Goal: Contribute content

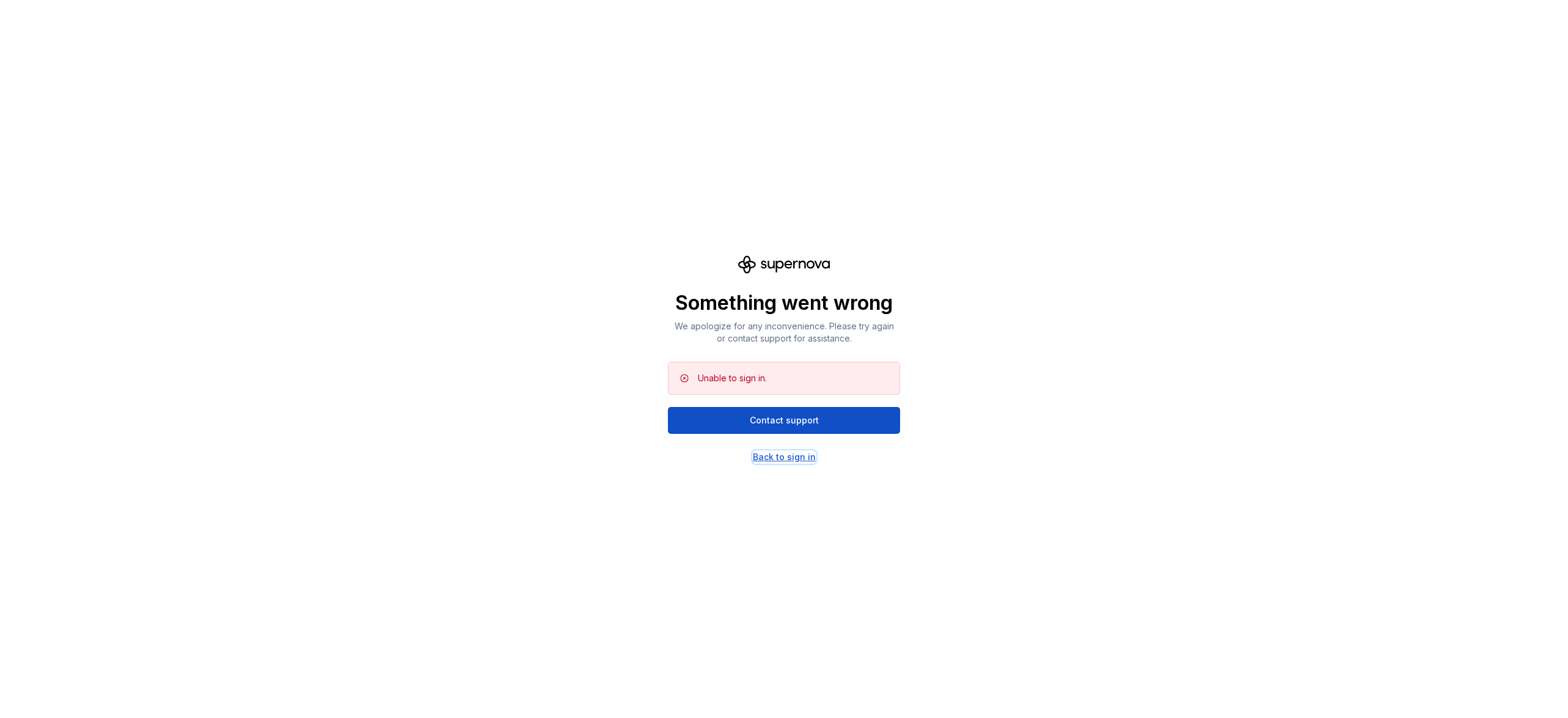
click at [754, 455] on div "Back to sign in" at bounding box center [784, 457] width 63 height 12
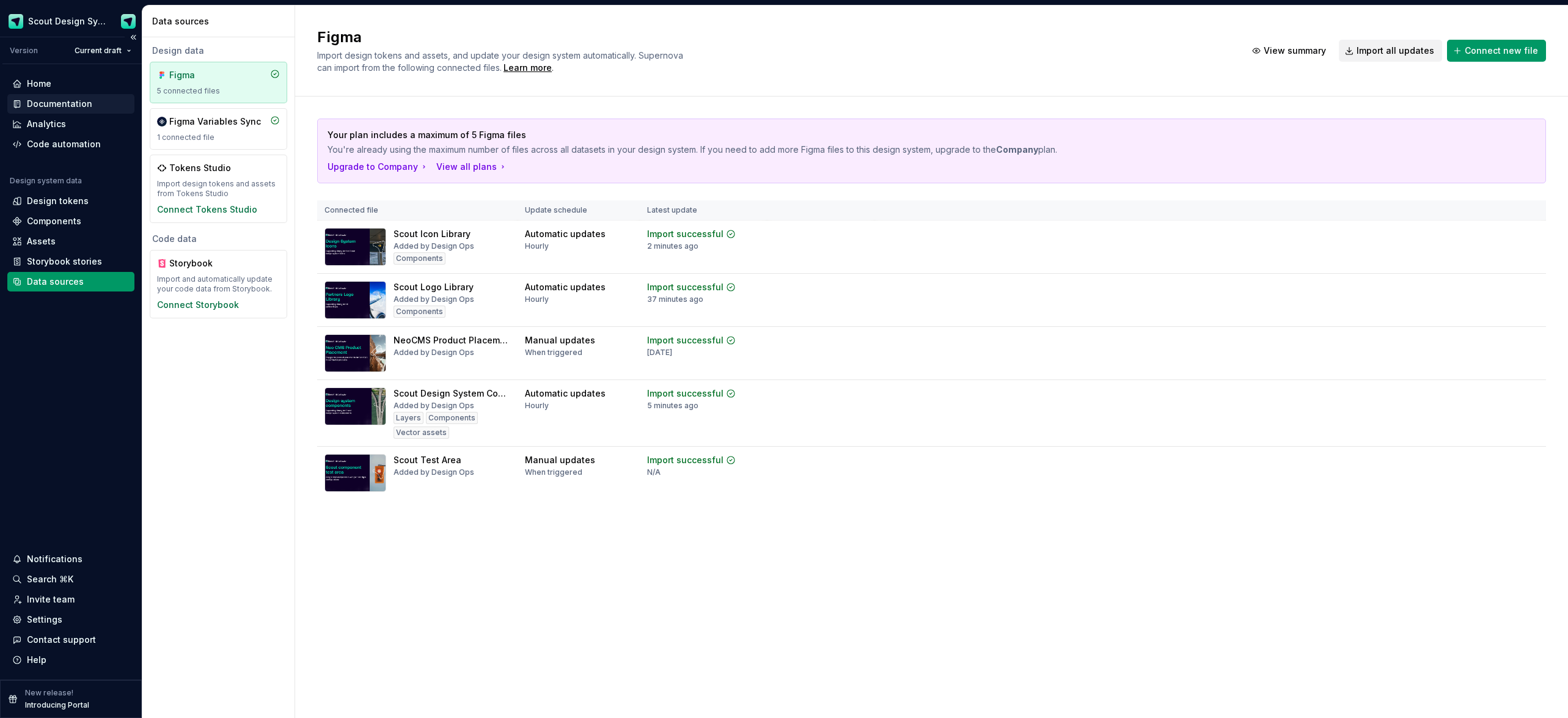
click at [54, 106] on div "Documentation" at bounding box center [60, 104] width 65 height 12
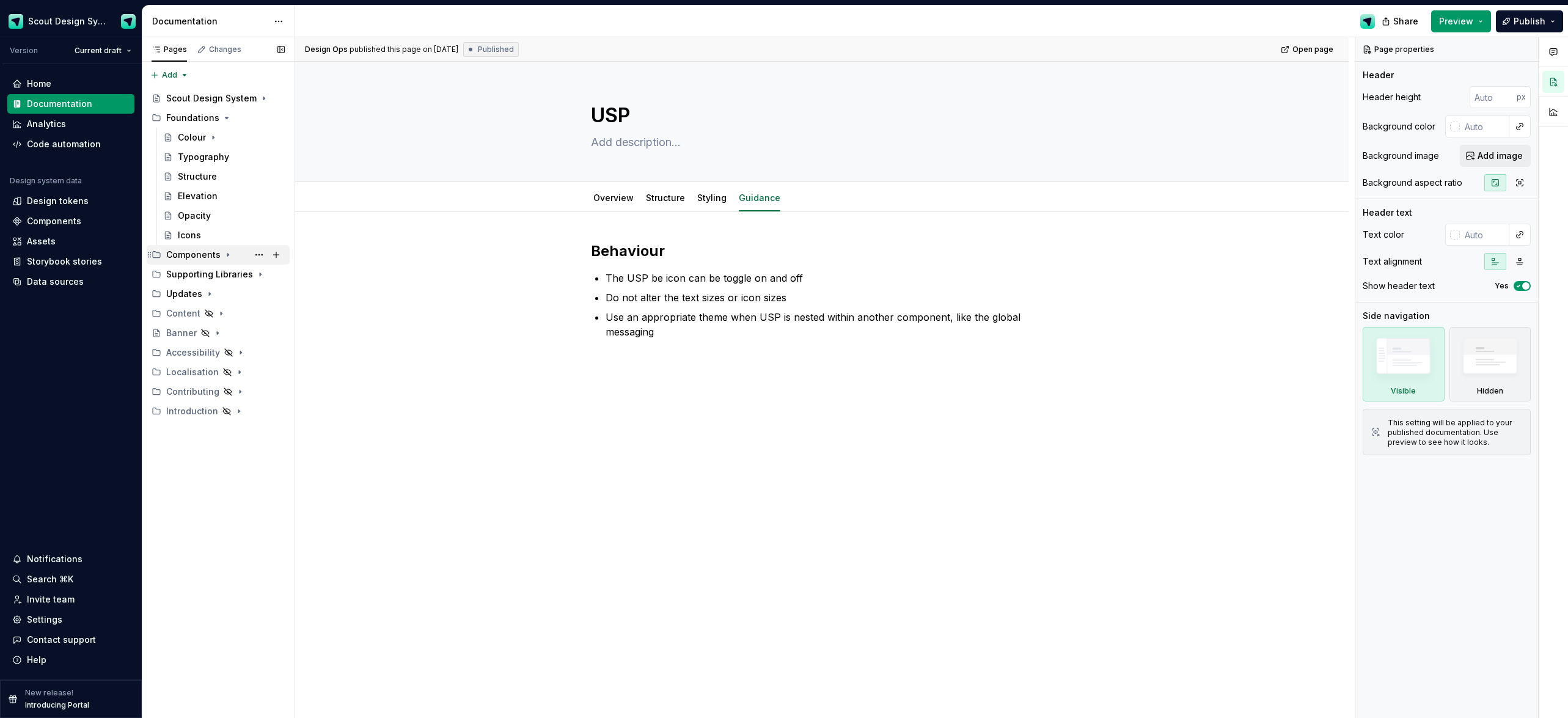
click at [207, 256] on div "Components" at bounding box center [194, 255] width 54 height 12
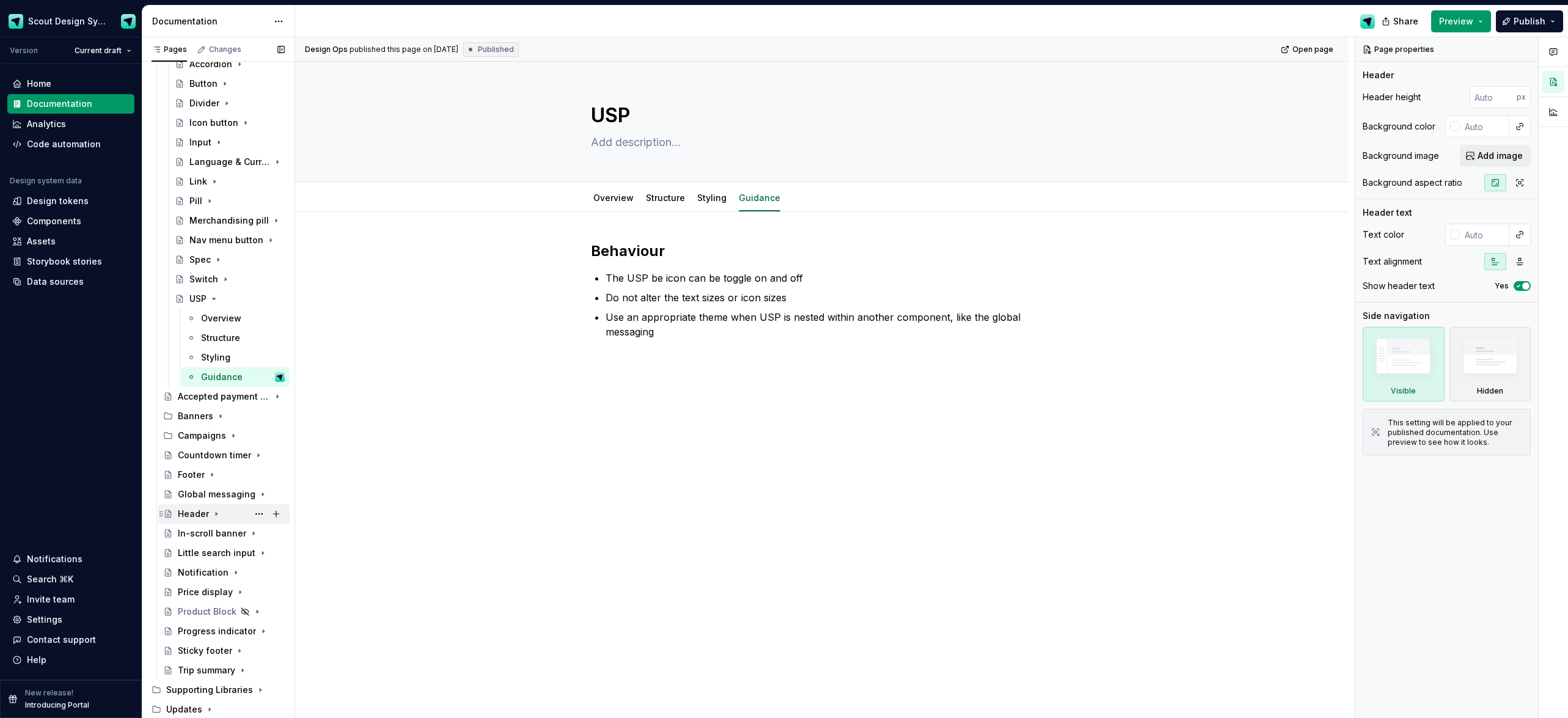
scroll to position [269, 0]
click at [209, 436] on div "Campaigns" at bounding box center [202, 437] width 48 height 12
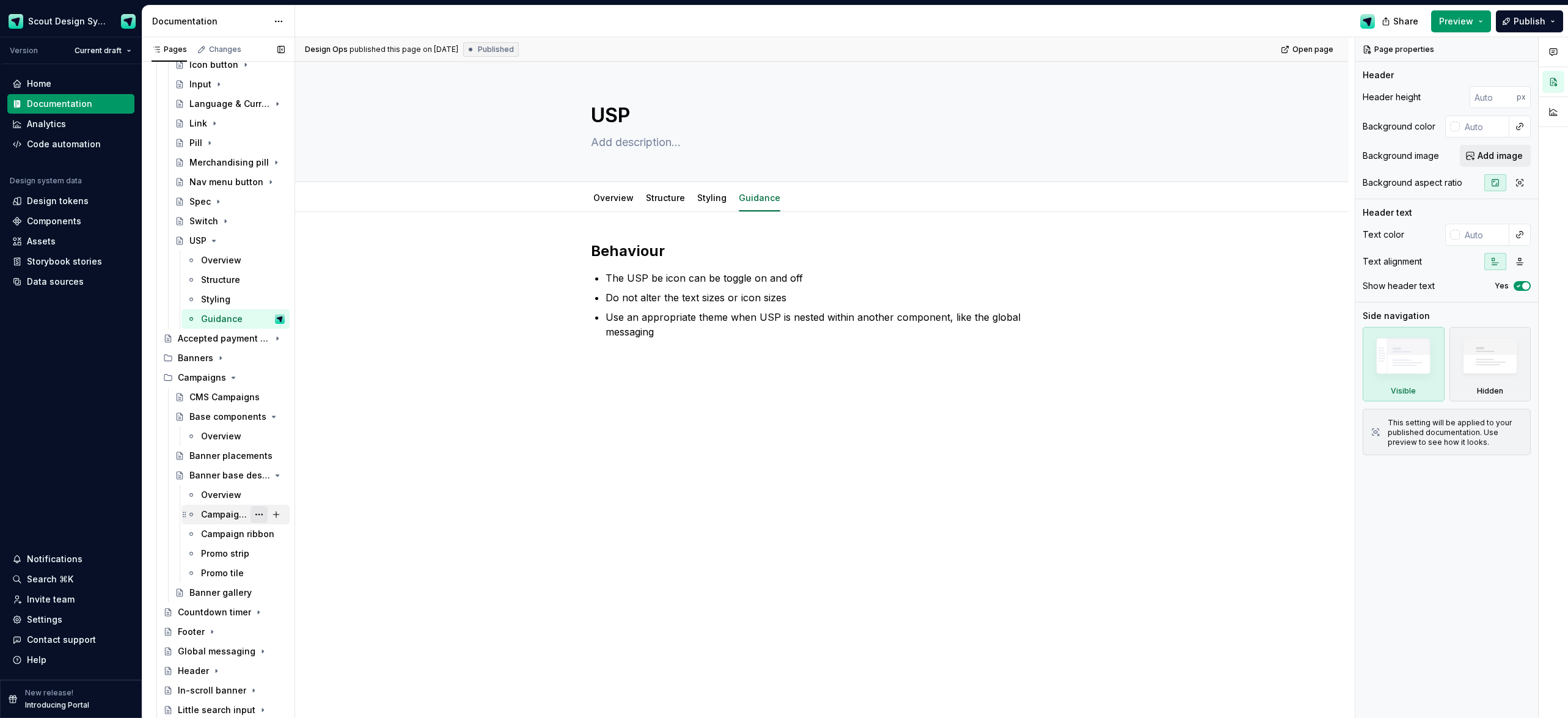
scroll to position [336, 0]
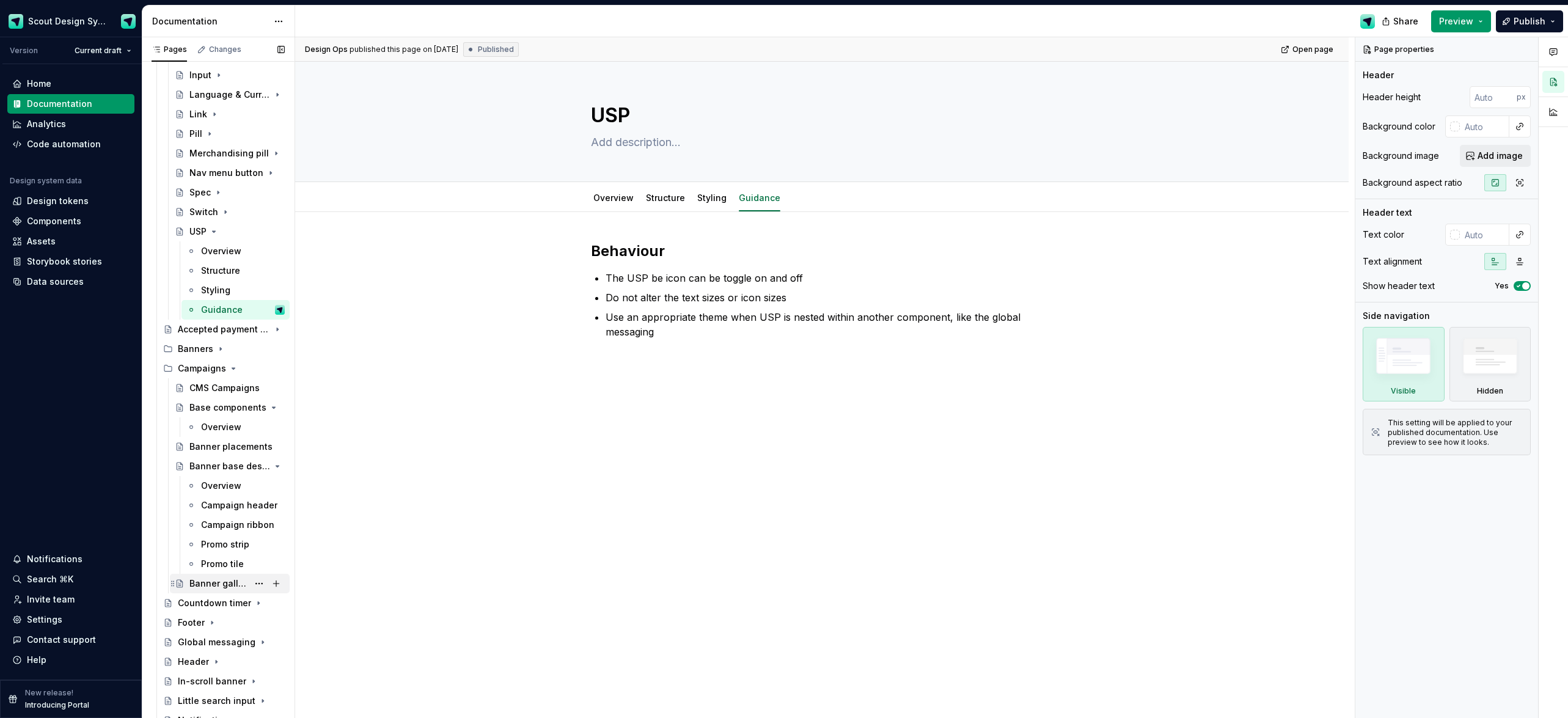
click at [228, 585] on div "Banner gallery" at bounding box center [219, 583] width 59 height 12
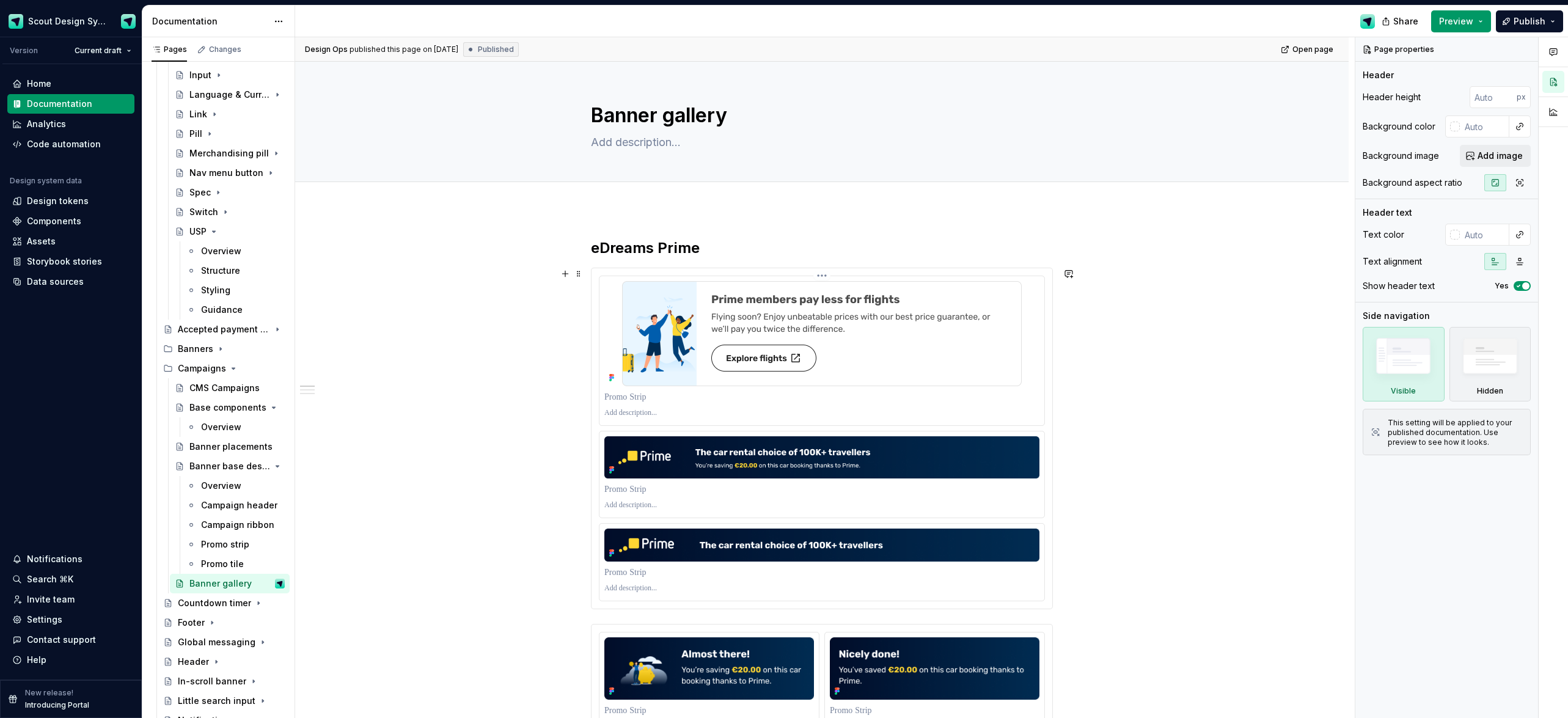
click at [717, 356] on img at bounding box center [822, 334] width 400 height 105
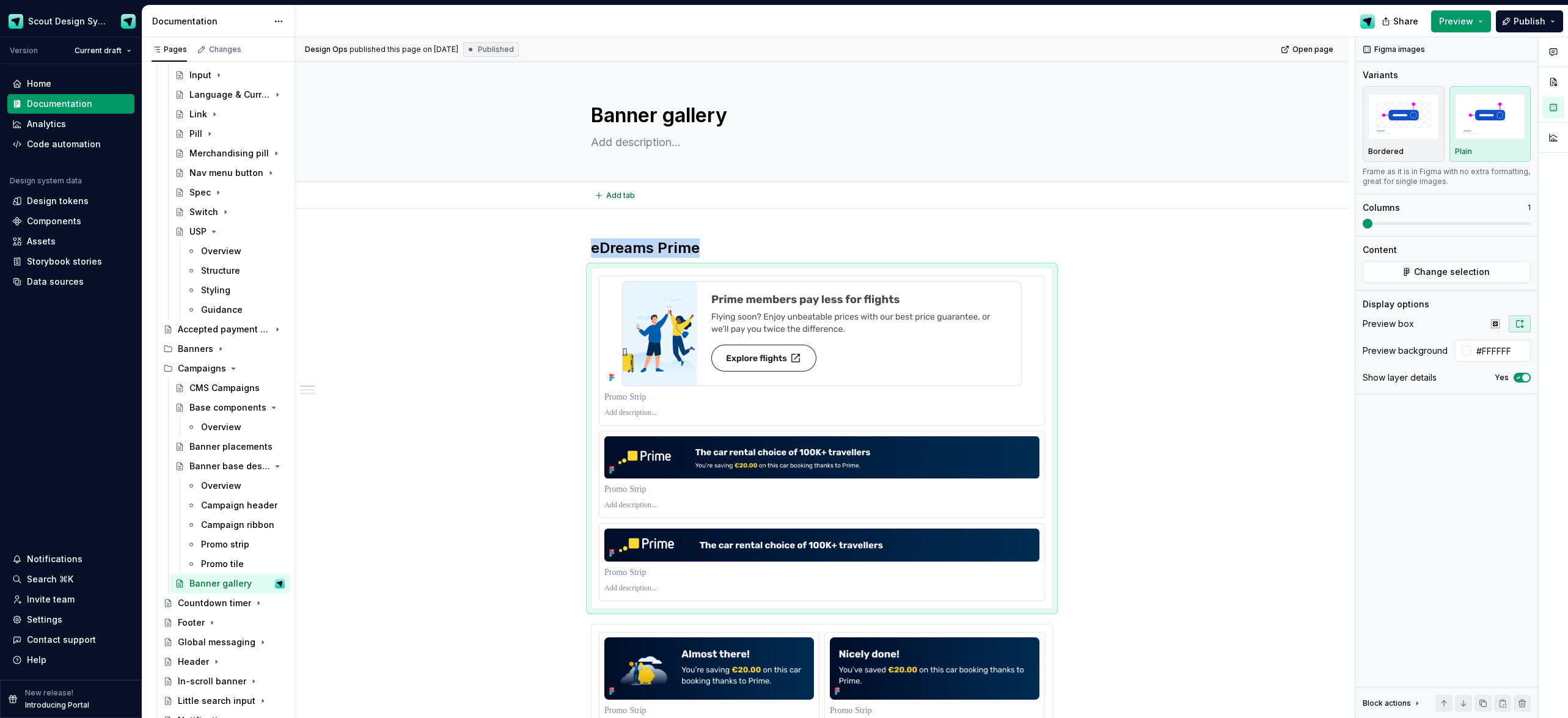
type textarea "*"
click at [1433, 272] on span "Change selection" at bounding box center [1452, 272] width 76 height 12
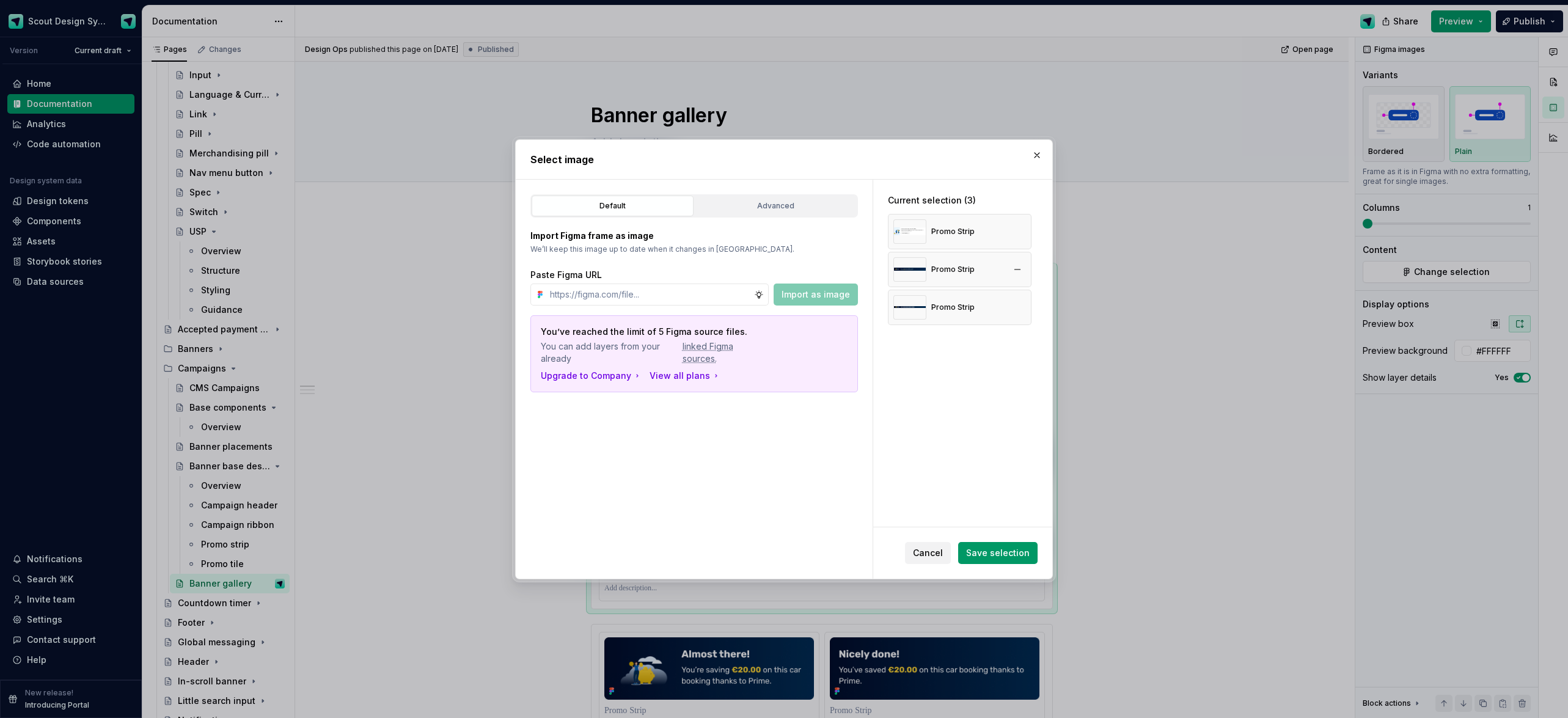
drag, startPoint x: 1019, startPoint y: 231, endPoint x: 987, endPoint y: 232, distance: 32.0
click at [1019, 231] on button "button" at bounding box center [1017, 232] width 17 height 17
click at [679, 293] on input "text" at bounding box center [649, 294] width 209 height 22
paste input "https://www.figma.com/design/kMbPo7pjydOFUJqj83nTym/Scout-Test-Area?node-id=68-…"
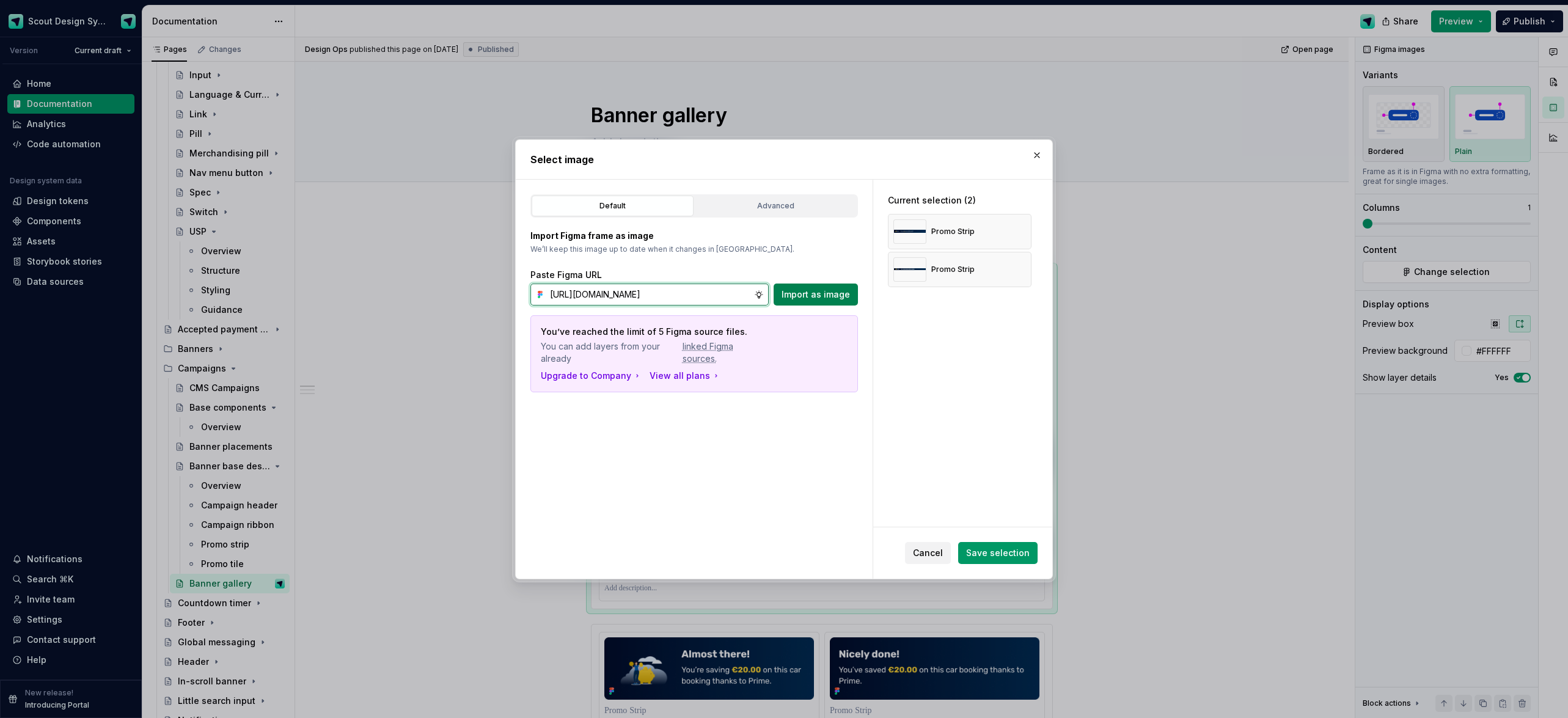
type input "https://www.figma.com/design/kMbPo7pjydOFUJqj83nTym/Scout-Test-Area?node-id=68-…"
click at [809, 296] on span "Import as image" at bounding box center [816, 294] width 68 height 12
drag, startPoint x: 992, startPoint y: 316, endPoint x: 974, endPoint y: 306, distance: 20.6
click at [974, 306] on div "Promo Strip" at bounding box center [960, 307] width 144 height 36
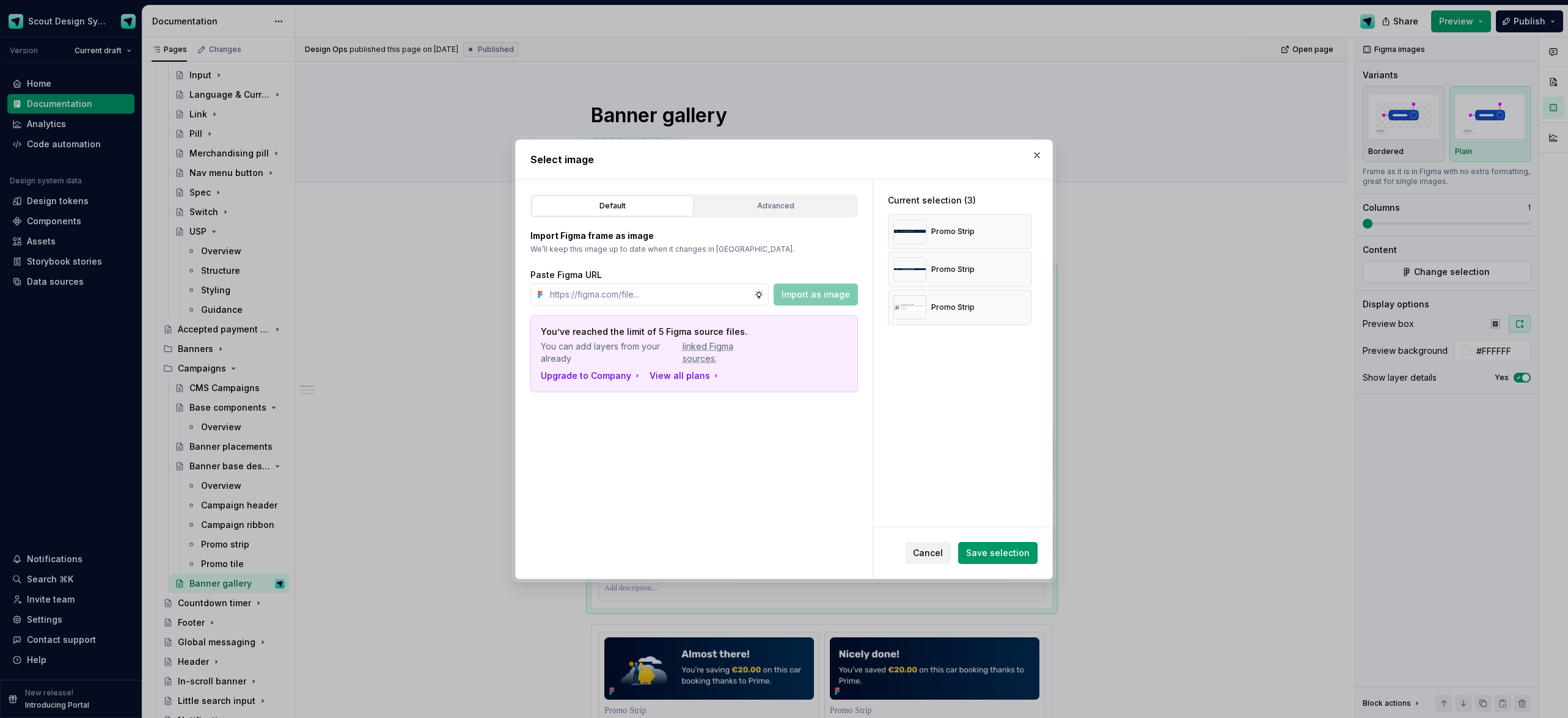
drag, startPoint x: 1000, startPoint y: 551, endPoint x: 941, endPoint y: 488, distance: 86.3
click at [1000, 549] on span "Save selection" at bounding box center [998, 553] width 64 height 12
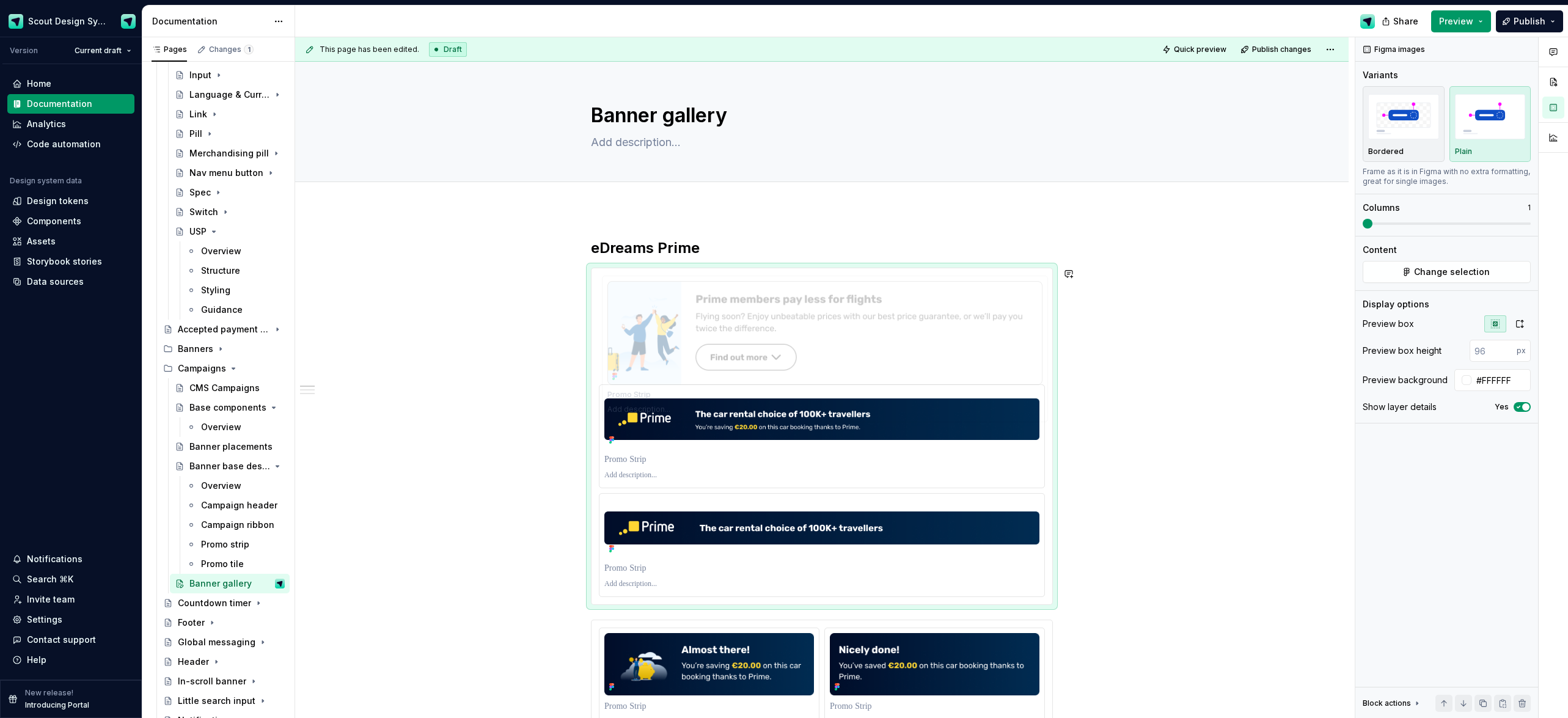
drag, startPoint x: 678, startPoint y: 530, endPoint x: 1081, endPoint y: 275, distance: 476.9
click at [677, 306] on body "Scout Design System Version Current draft Home Documentation Analytics Code aut…" at bounding box center [784, 359] width 1568 height 718
click at [1518, 323] on icon "button" at bounding box center [1520, 324] width 10 height 10
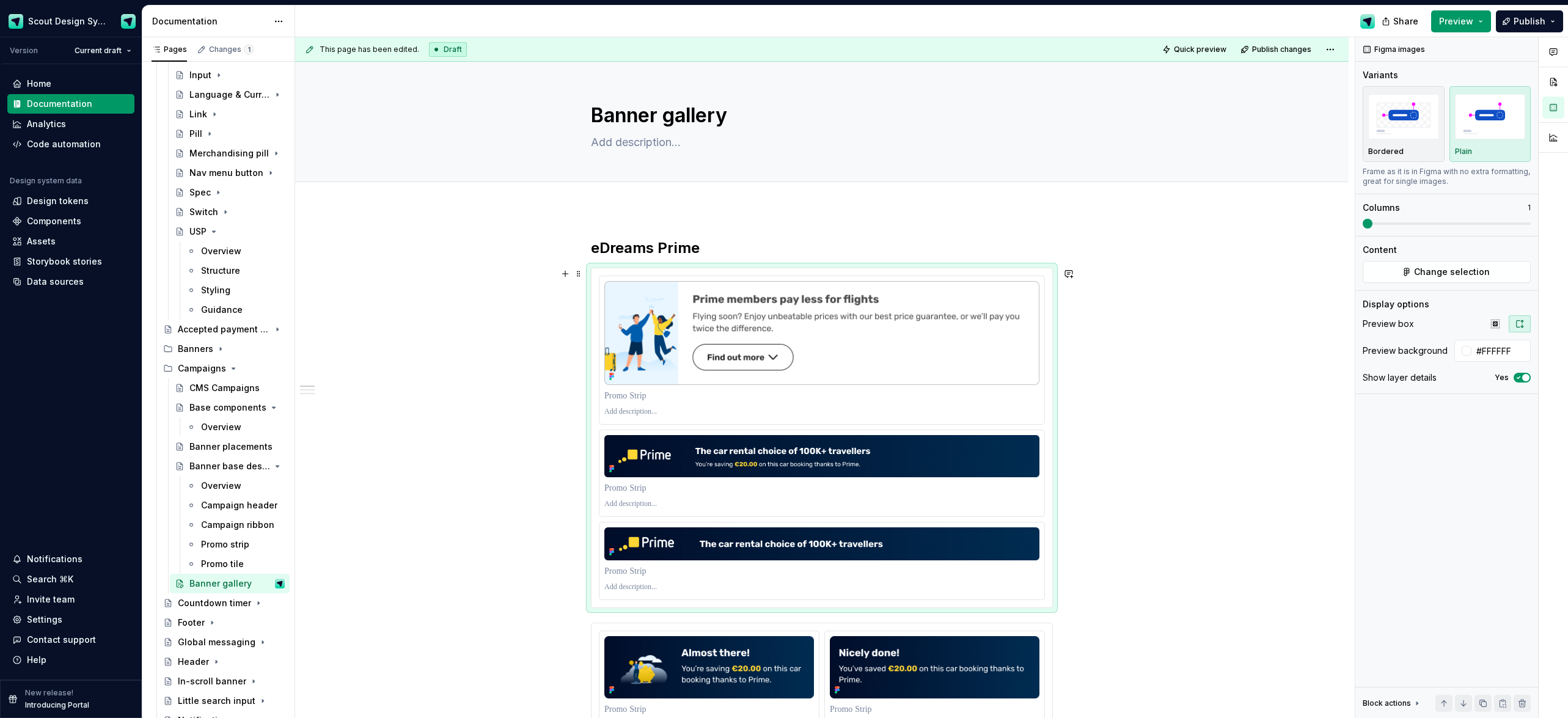
click at [1524, 27] on button "Publish" at bounding box center [1529, 21] width 67 height 22
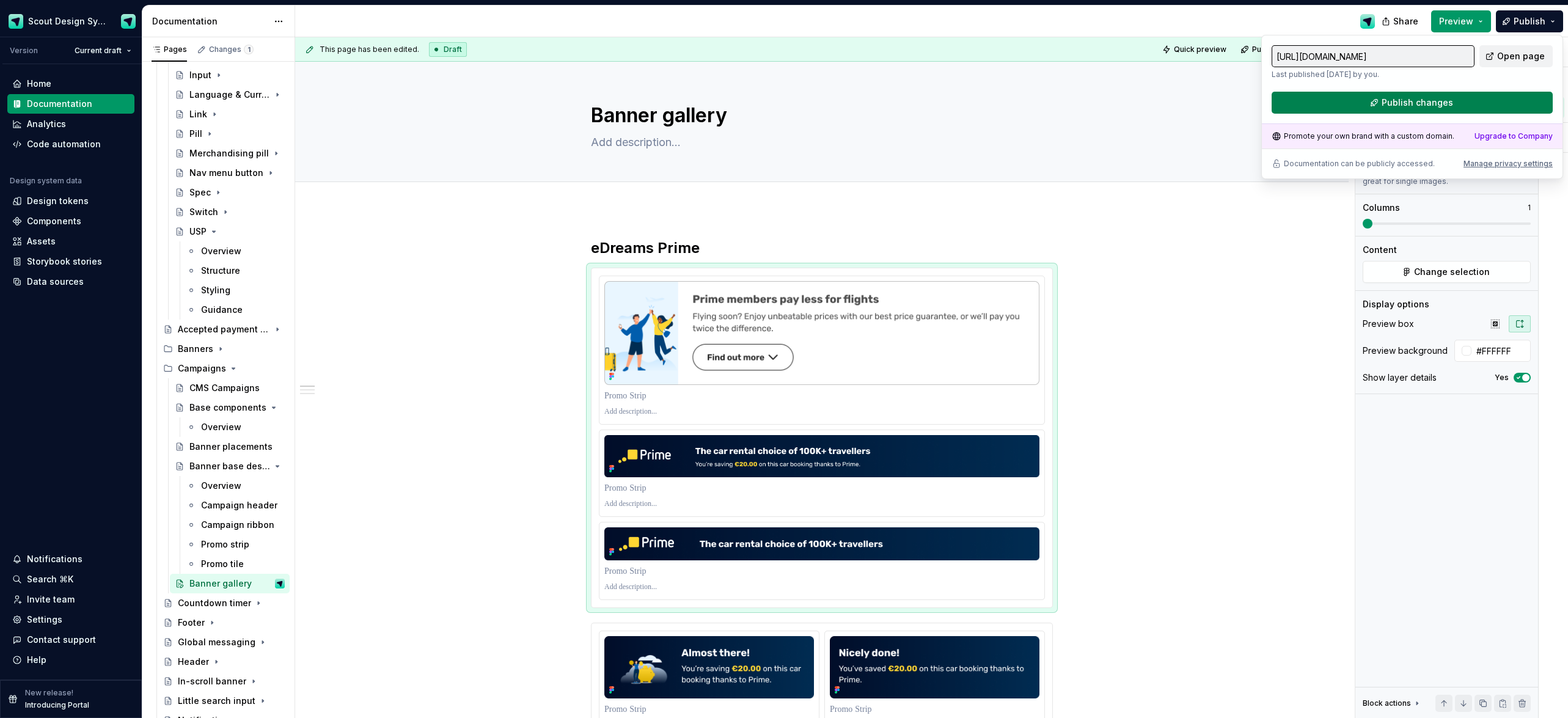
click at [1421, 107] on span "Publish changes" at bounding box center [1417, 103] width 71 height 12
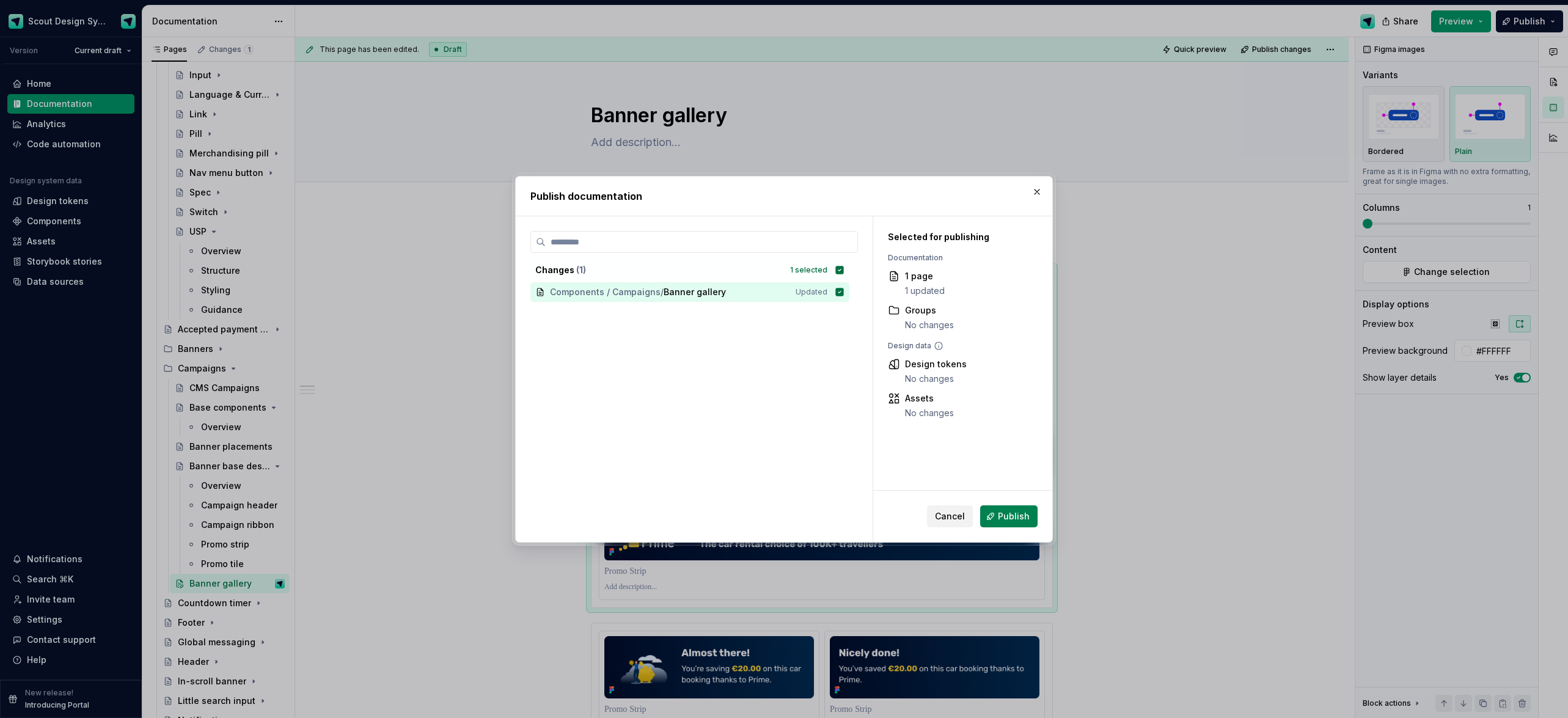
click at [1003, 520] on span "Publish" at bounding box center [1014, 516] width 32 height 12
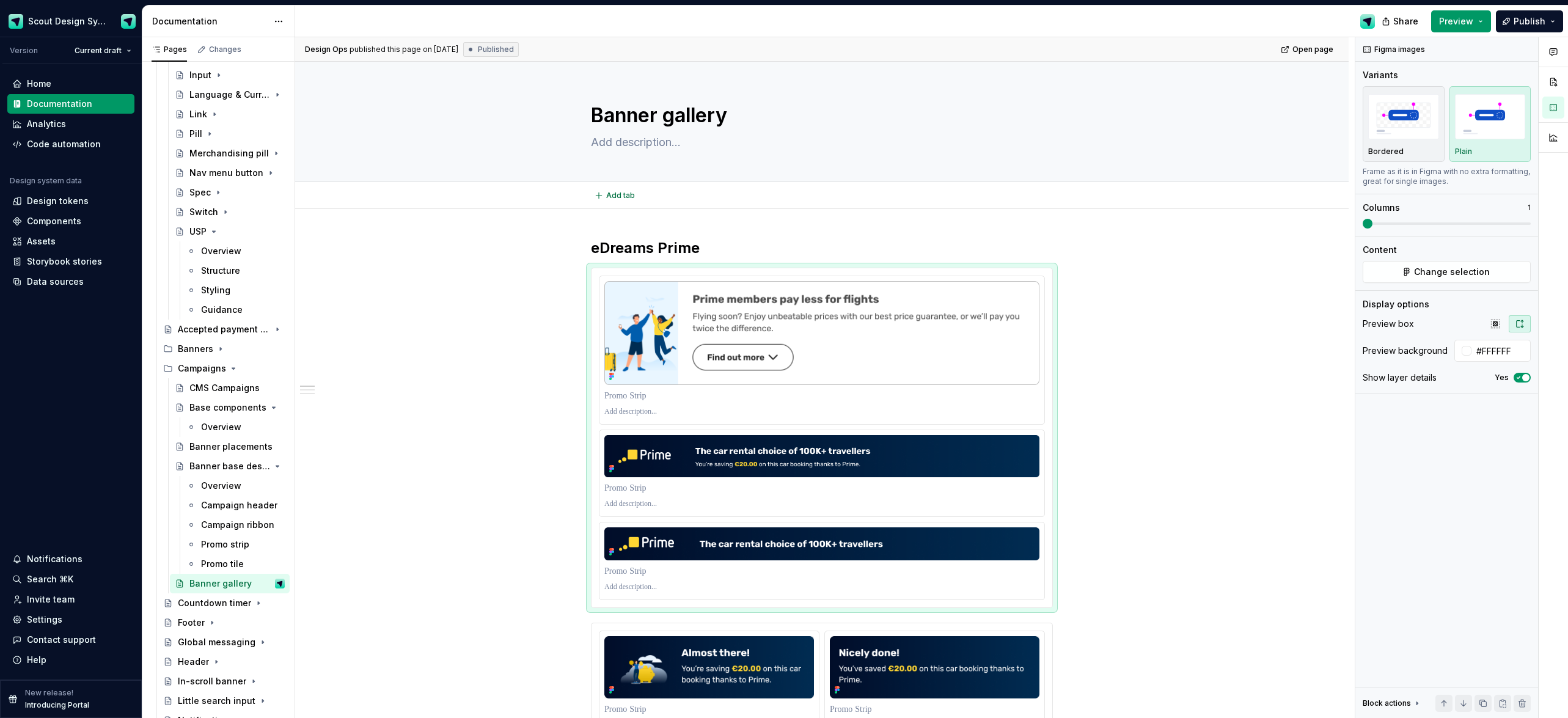
type textarea "*"
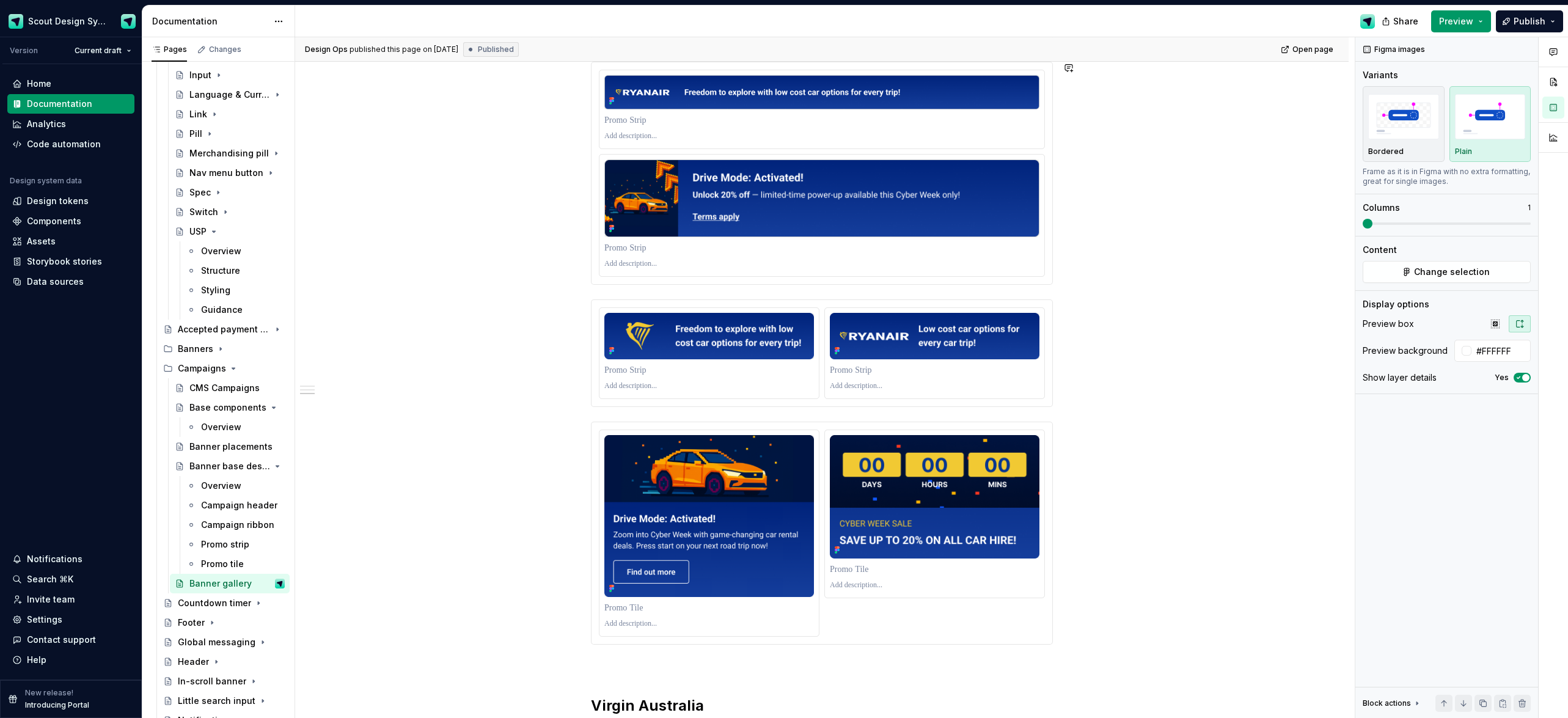
scroll to position [1047, 0]
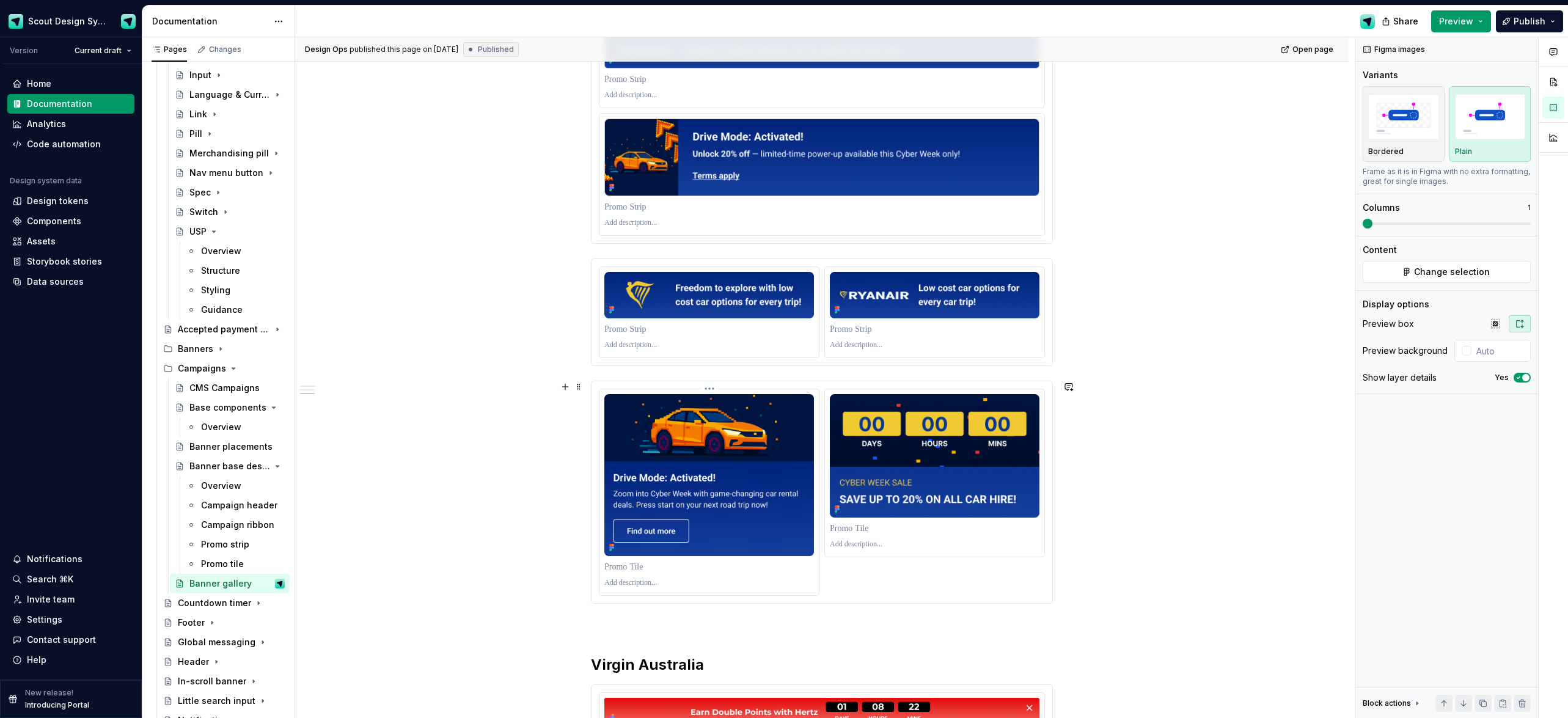
click at [719, 416] on img at bounding box center [709, 475] width 210 height 162
click at [1457, 266] on span "Change selection" at bounding box center [1452, 272] width 76 height 12
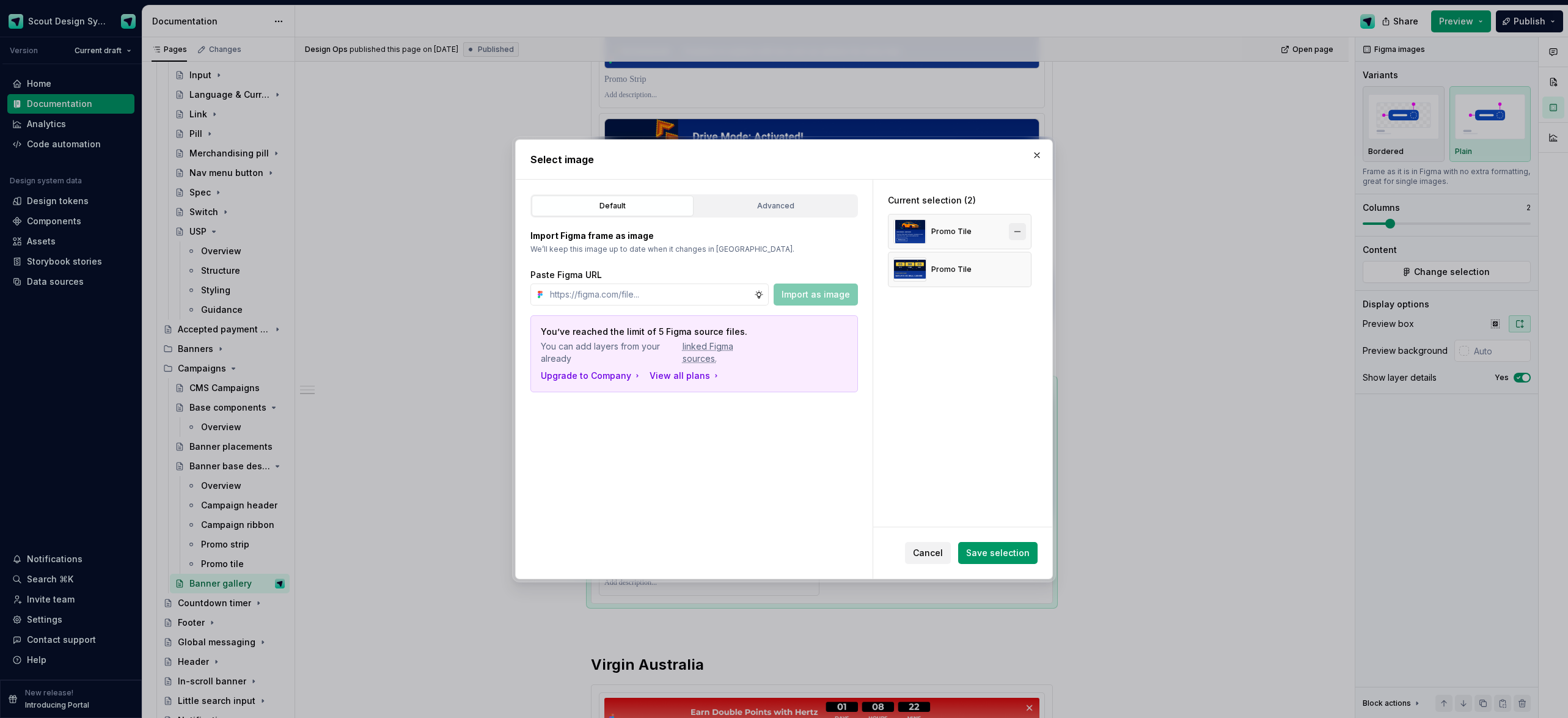
type textarea "*"
drag, startPoint x: 1025, startPoint y: 232, endPoint x: 953, endPoint y: 240, distance: 72.4
click at [1025, 232] on button "button" at bounding box center [1017, 232] width 17 height 17
click at [615, 302] on input "text" at bounding box center [649, 294] width 209 height 22
paste input "https://www.figma.com/design/kMbPo7pjydOFUJqj83nTym/Scout-Test-Area?node-id=70-…"
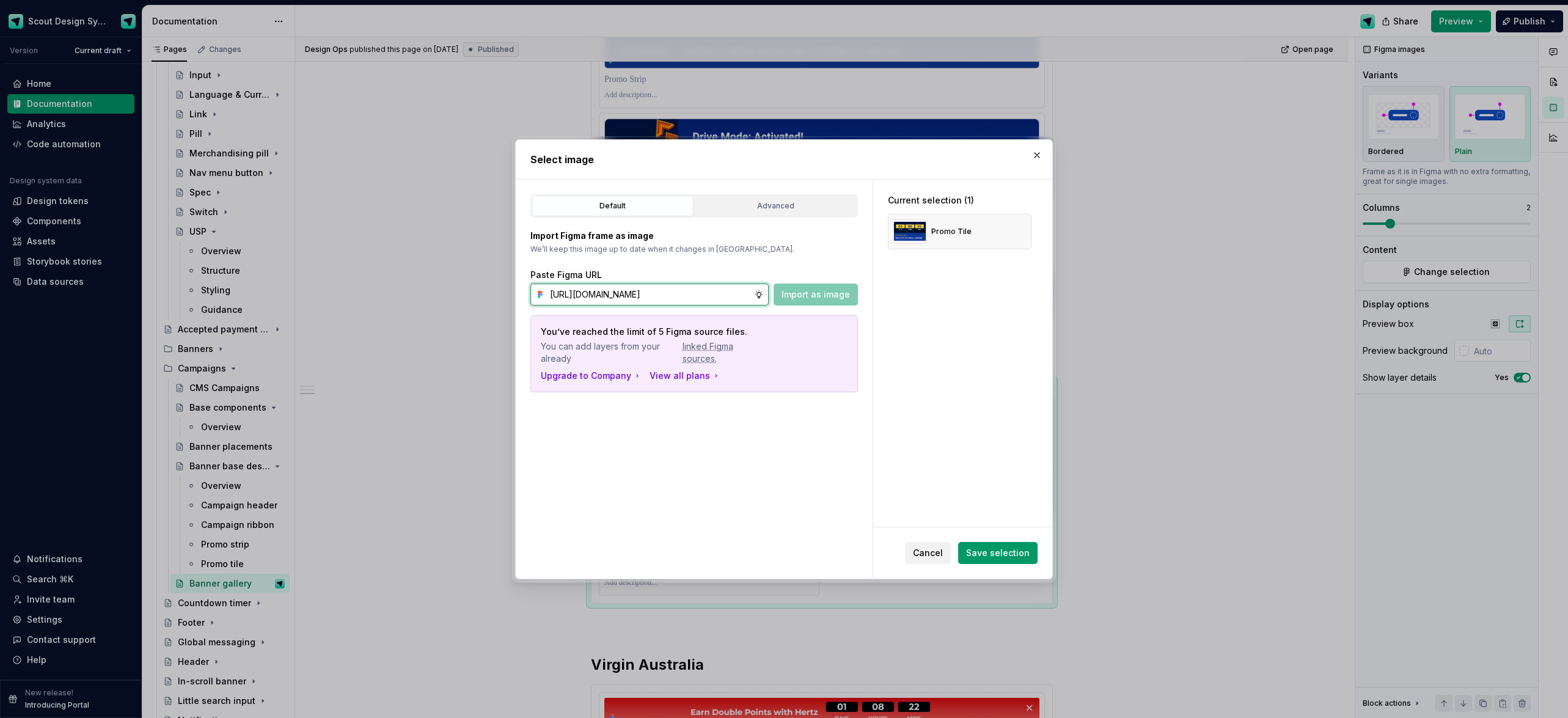
scroll to position [0, 296]
type input "https://www.figma.com/design/kMbPo7pjydOFUJqj83nTym/Scout-Test-Area?node-id=70-…"
click at [815, 300] on button "Import as image" at bounding box center [815, 294] width 84 height 22
click at [1006, 555] on span "Save selection" at bounding box center [998, 553] width 64 height 12
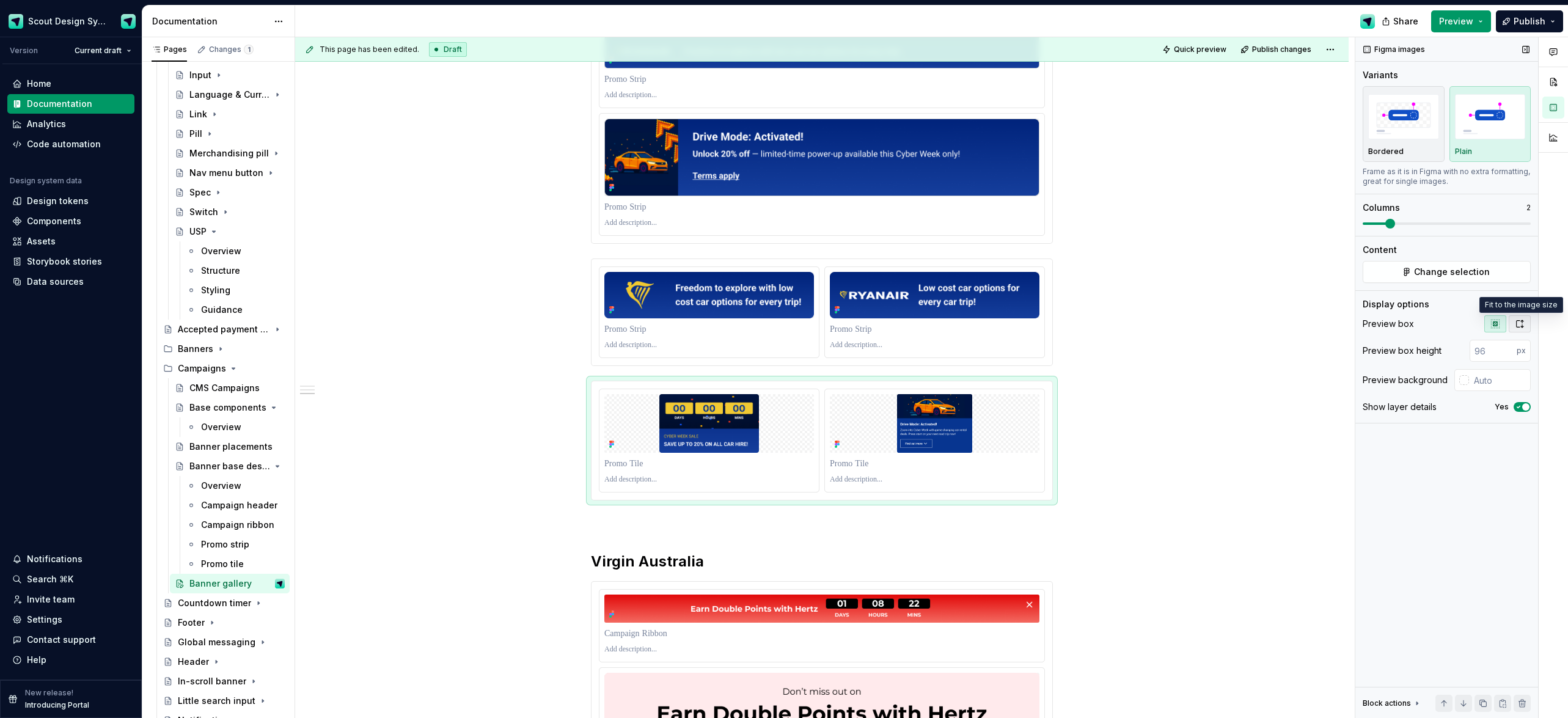
click at [1519, 327] on icon "button" at bounding box center [1520, 324] width 7 height 8
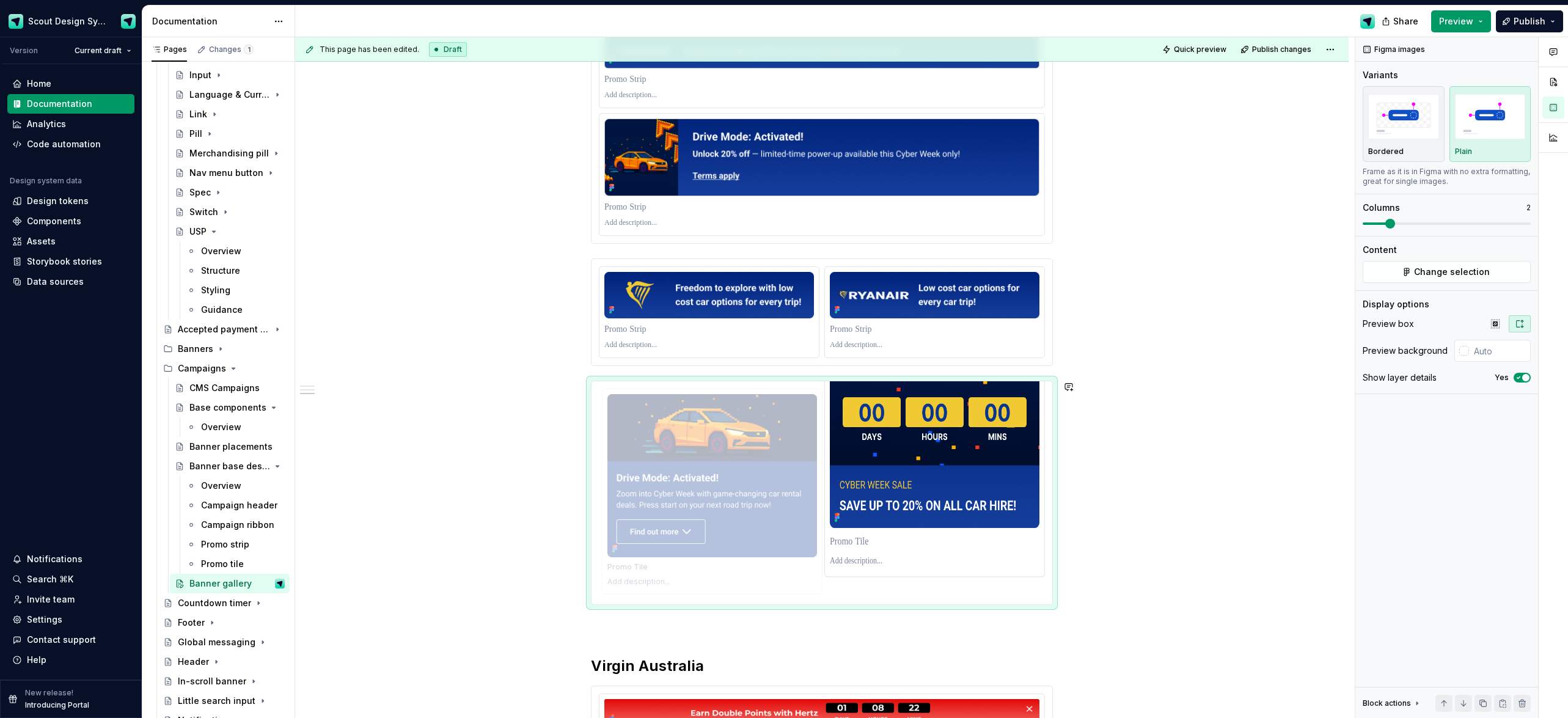
drag, startPoint x: 950, startPoint y: 468, endPoint x: 763, endPoint y: 465, distance: 187.0
click at [745, 465] on body "Scout Design System Version Current draft Home Documentation Analytics Code aut…" at bounding box center [784, 359] width 1568 height 718
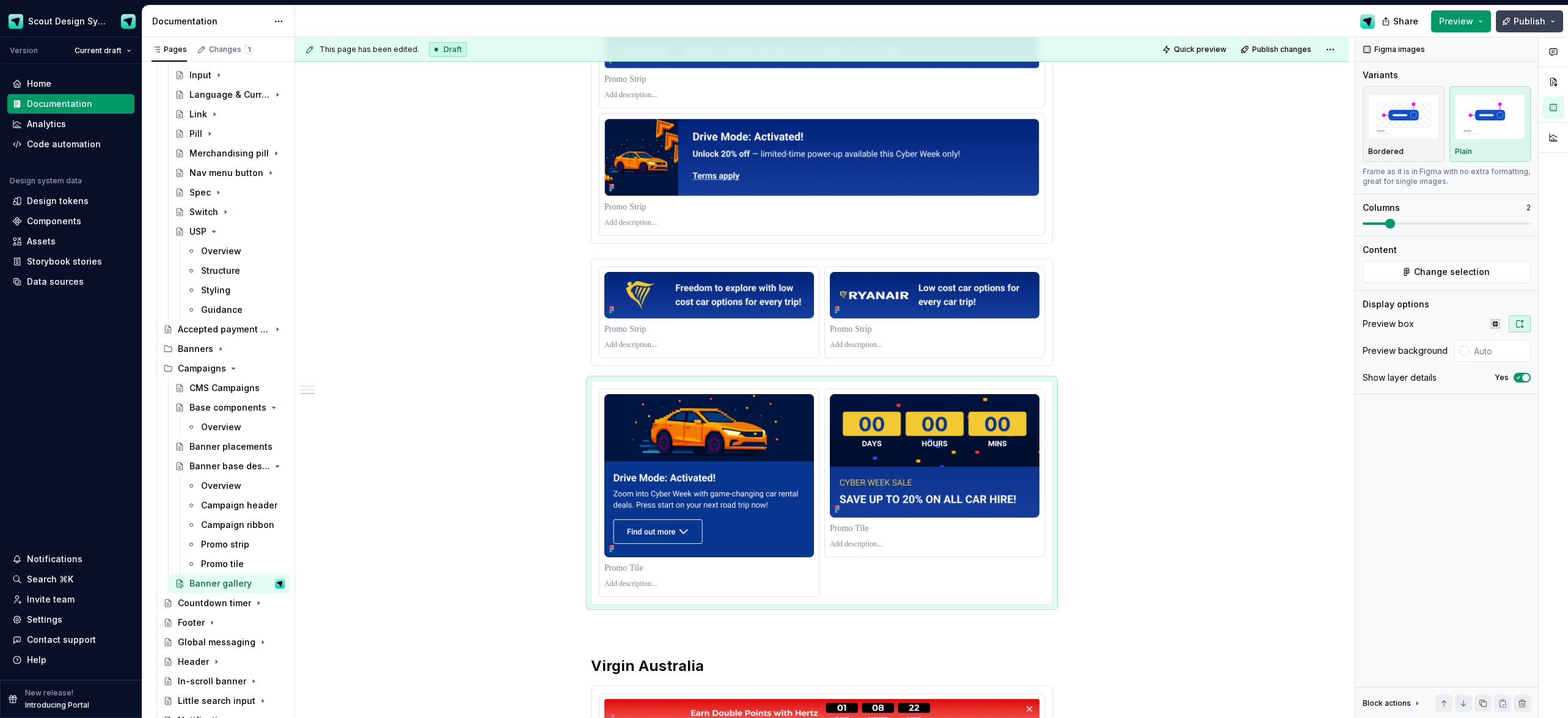
click at [1517, 17] on span "Publish" at bounding box center [1530, 21] width 32 height 12
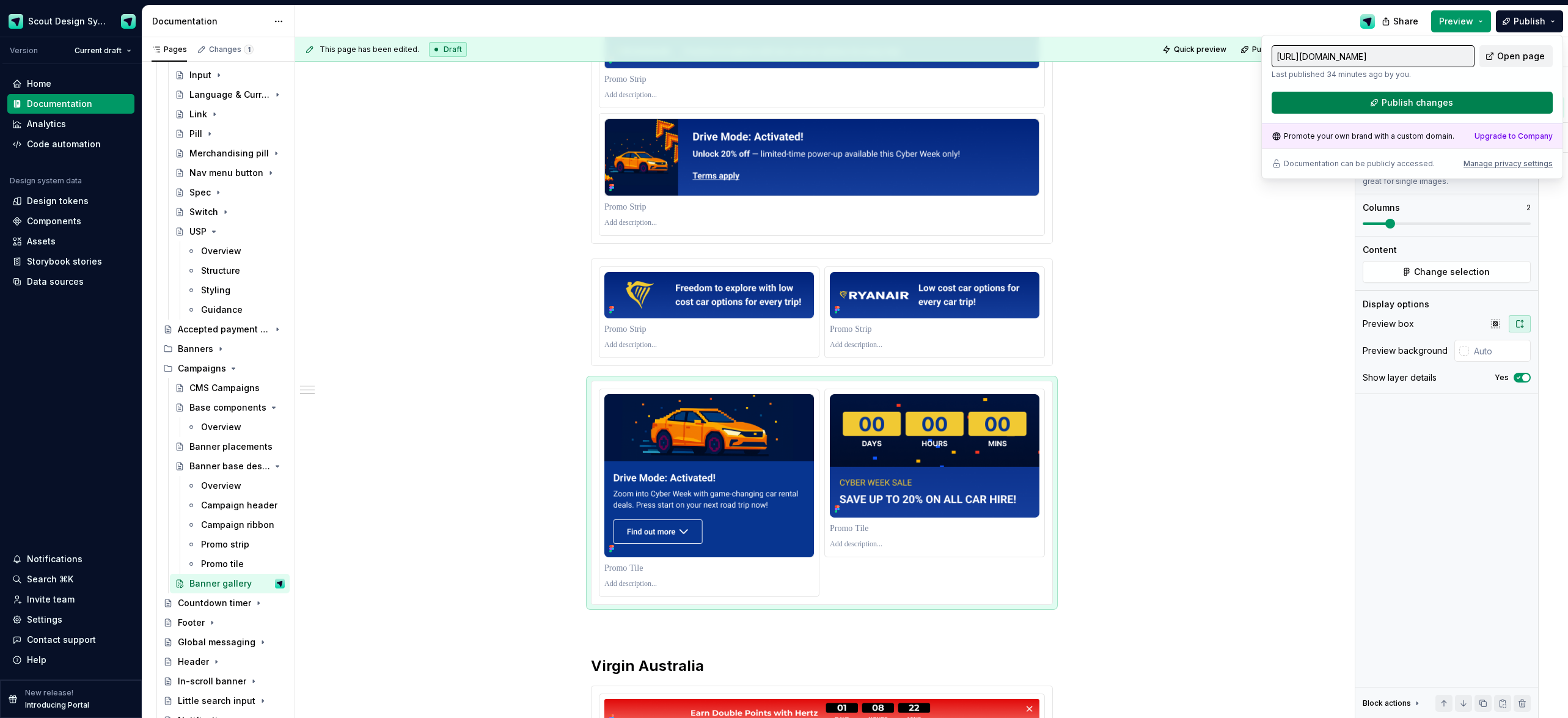
click at [1370, 105] on button "Publish changes" at bounding box center [1413, 102] width 282 height 22
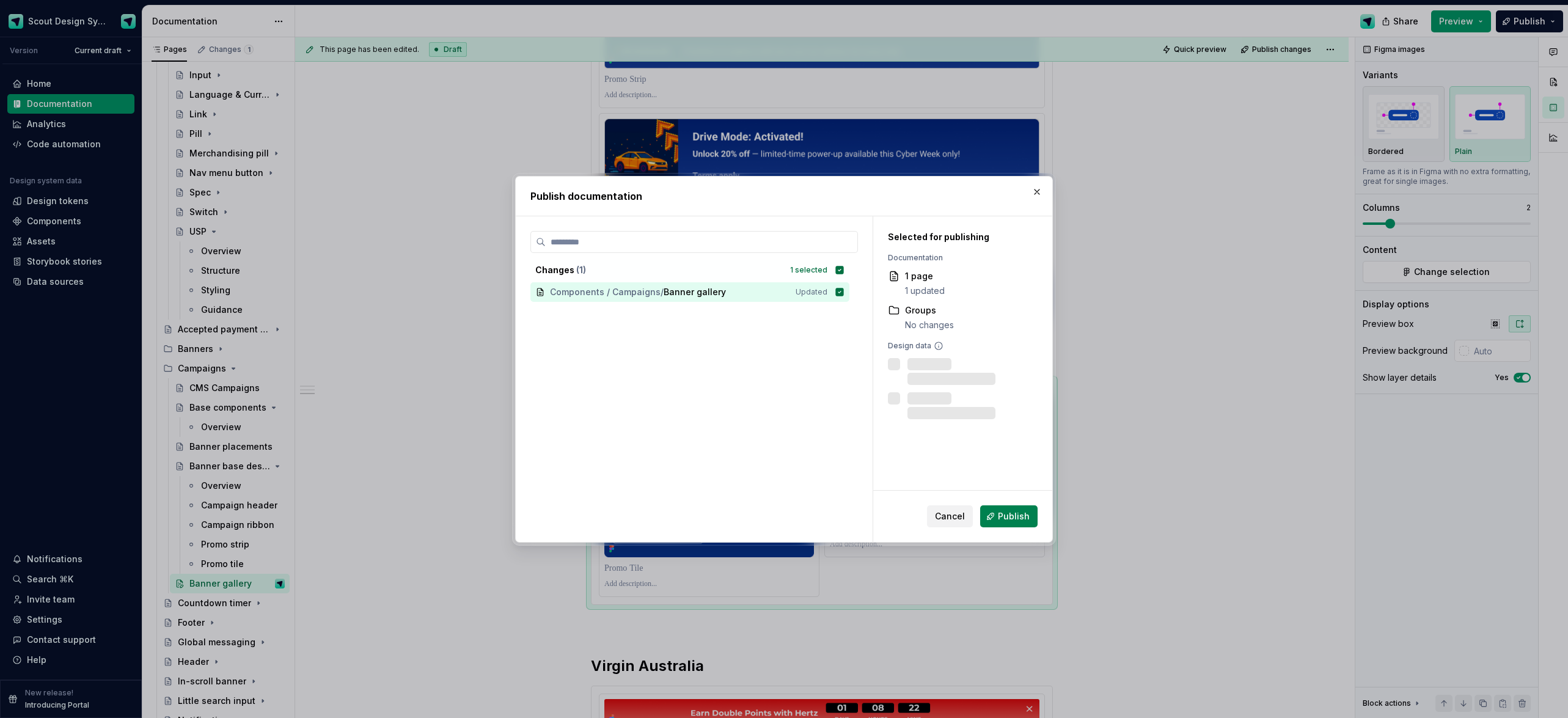
click at [1008, 523] on button "Publish" at bounding box center [1009, 516] width 58 height 22
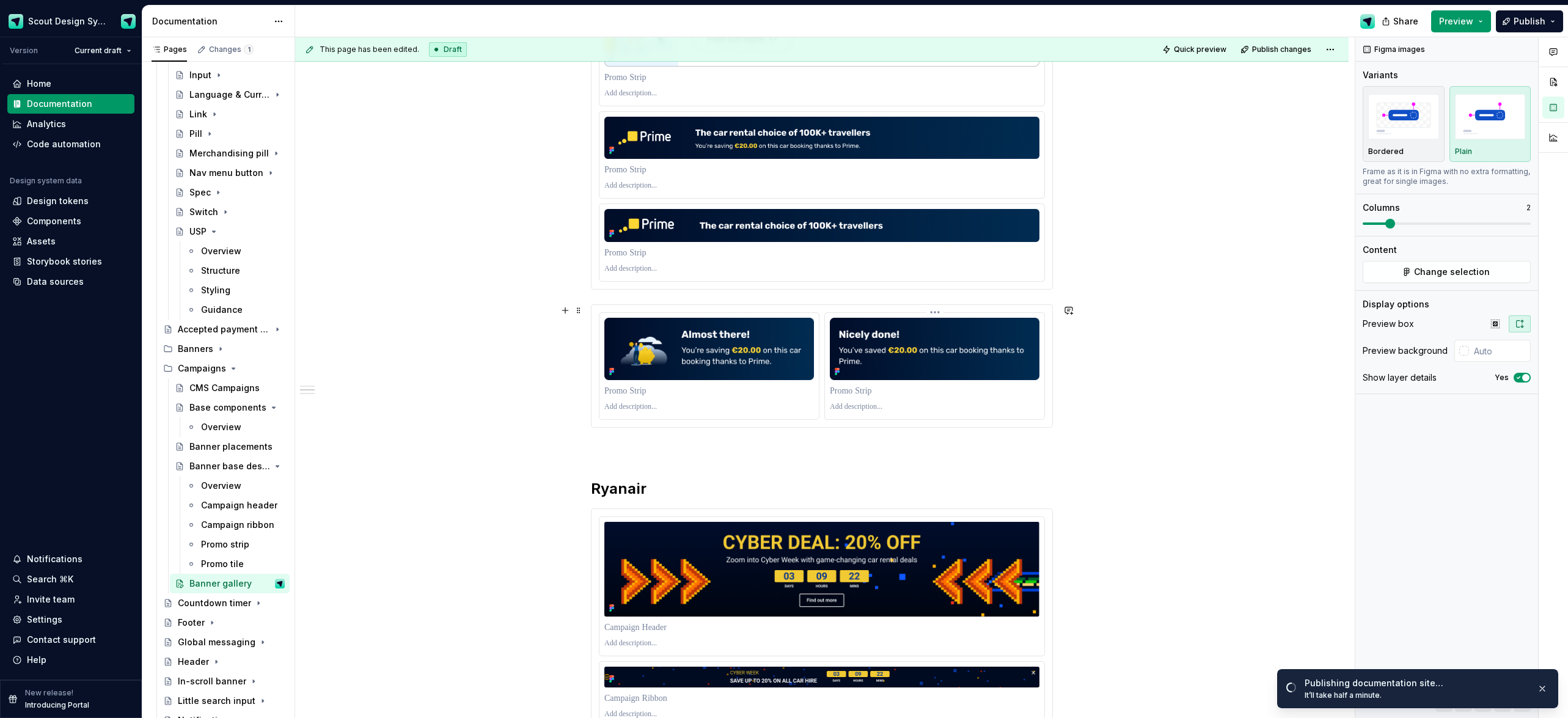
scroll to position [300, 0]
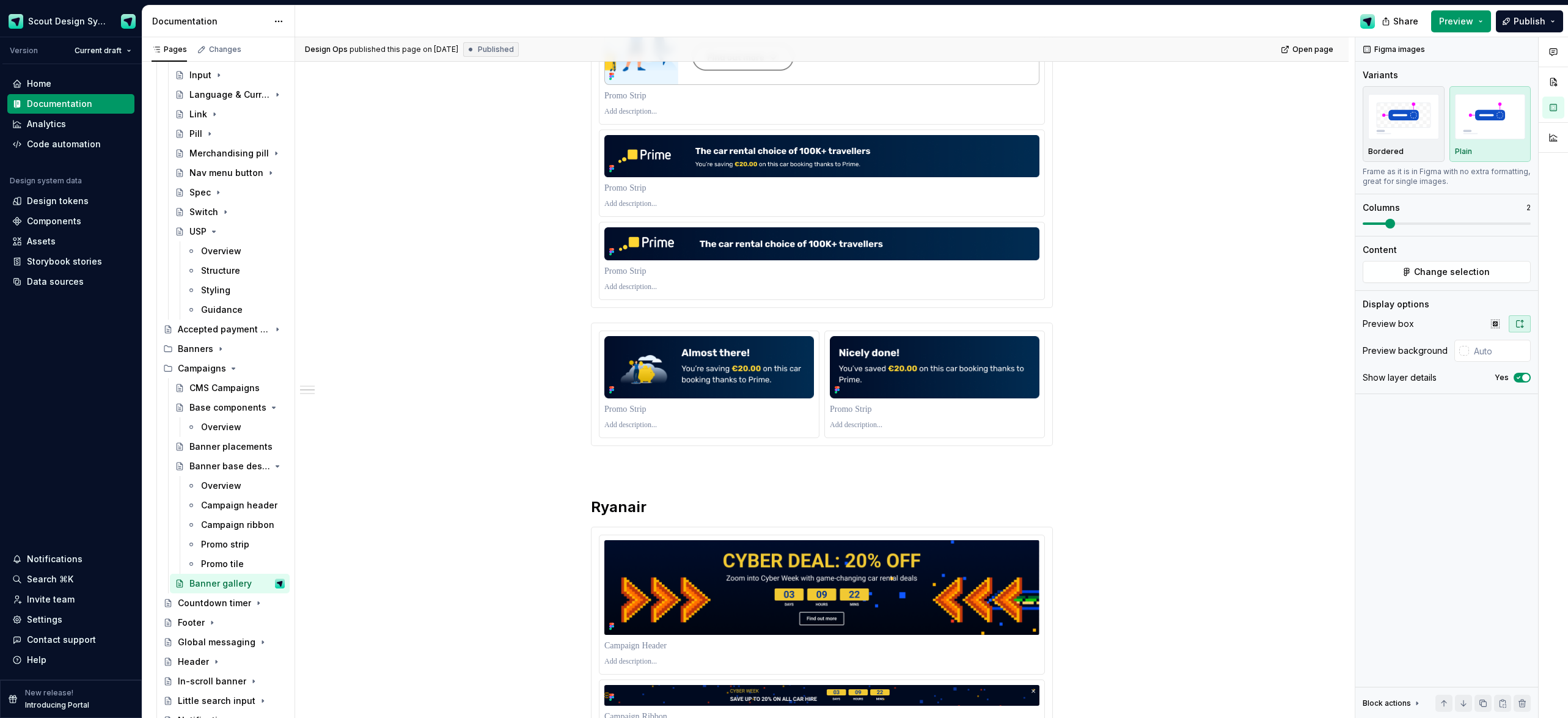
type textarea "*"
